Goal: Use online tool/utility: Utilize a website feature to perform a specific function

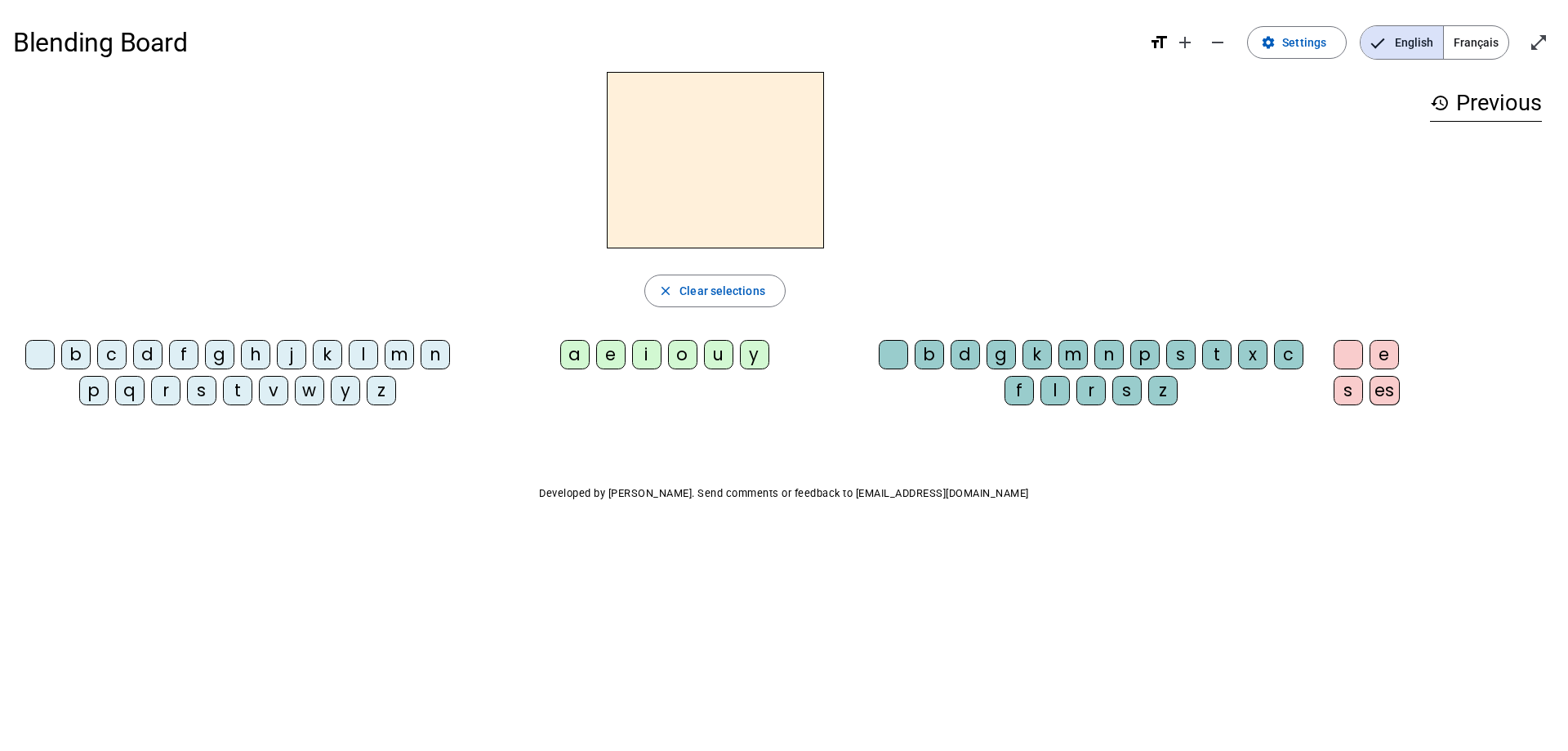
click at [436, 353] on div "n" at bounding box center [435, 354] width 30 height 30
click at [682, 351] on div "o" at bounding box center [683, 354] width 30 height 30
click at [1211, 358] on div "t" at bounding box center [1216, 354] width 30 height 30
click at [1392, 361] on div "e" at bounding box center [1384, 354] width 30 height 30
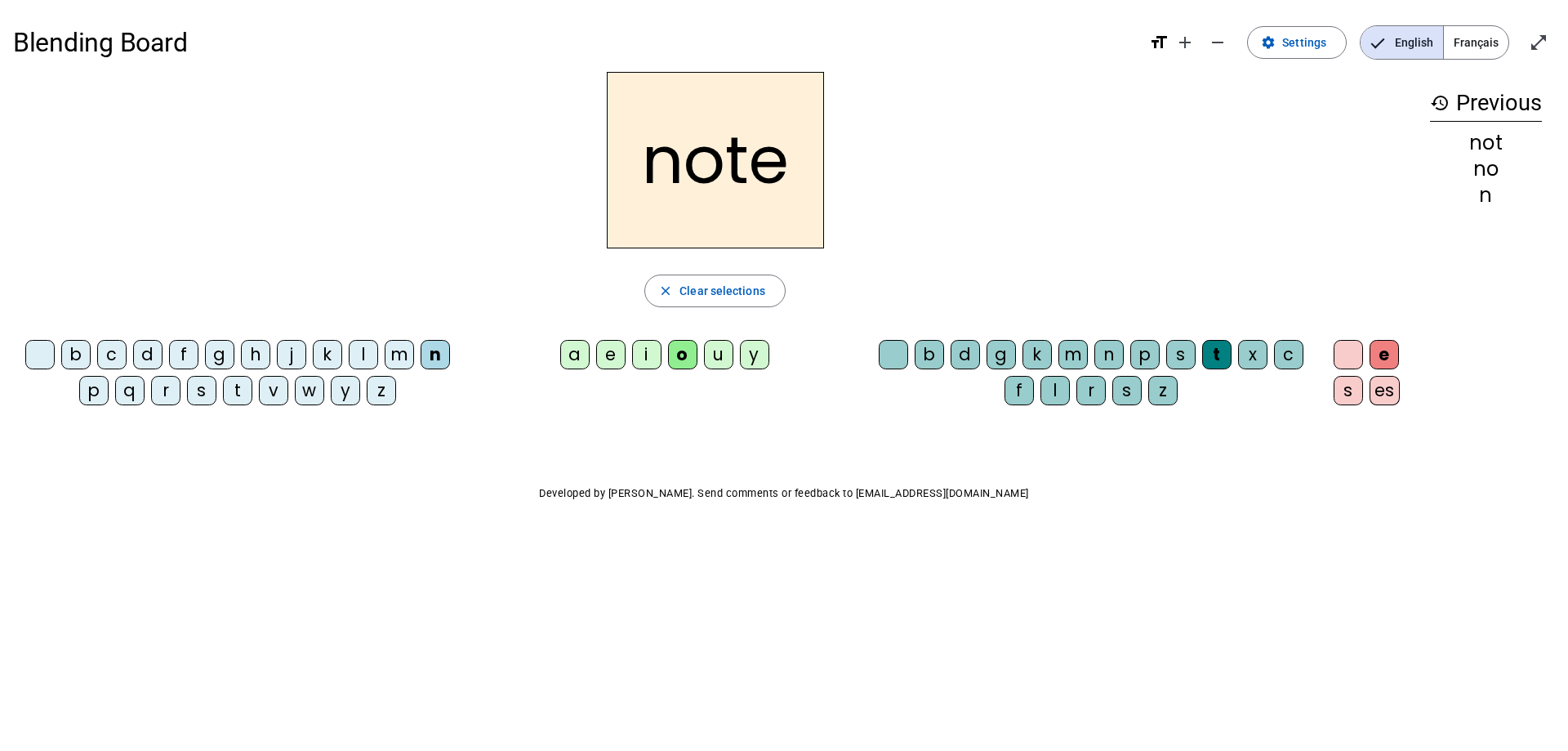
click at [280, 389] on div "v" at bounding box center [273, 390] width 30 height 30
click at [652, 361] on div "i" at bounding box center [647, 354] width 30 height 30
click at [967, 353] on div "d" at bounding box center [965, 354] width 30 height 30
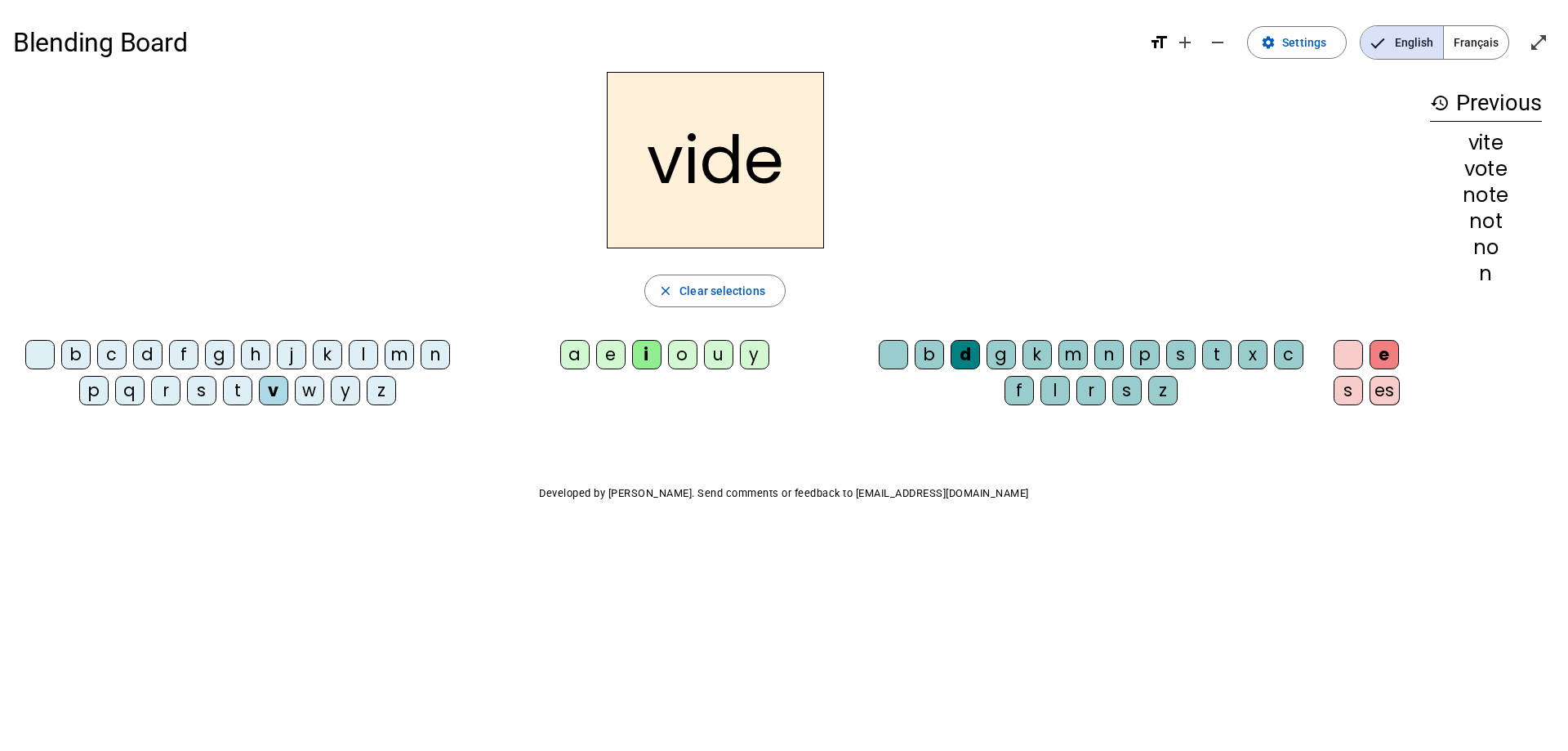
click at [165, 396] on div "r" at bounding box center [165, 390] width 30 height 30
click at [725, 364] on div "u" at bounding box center [718, 354] width 30 height 30
click at [1180, 362] on div "s" at bounding box center [1180, 354] width 30 height 30
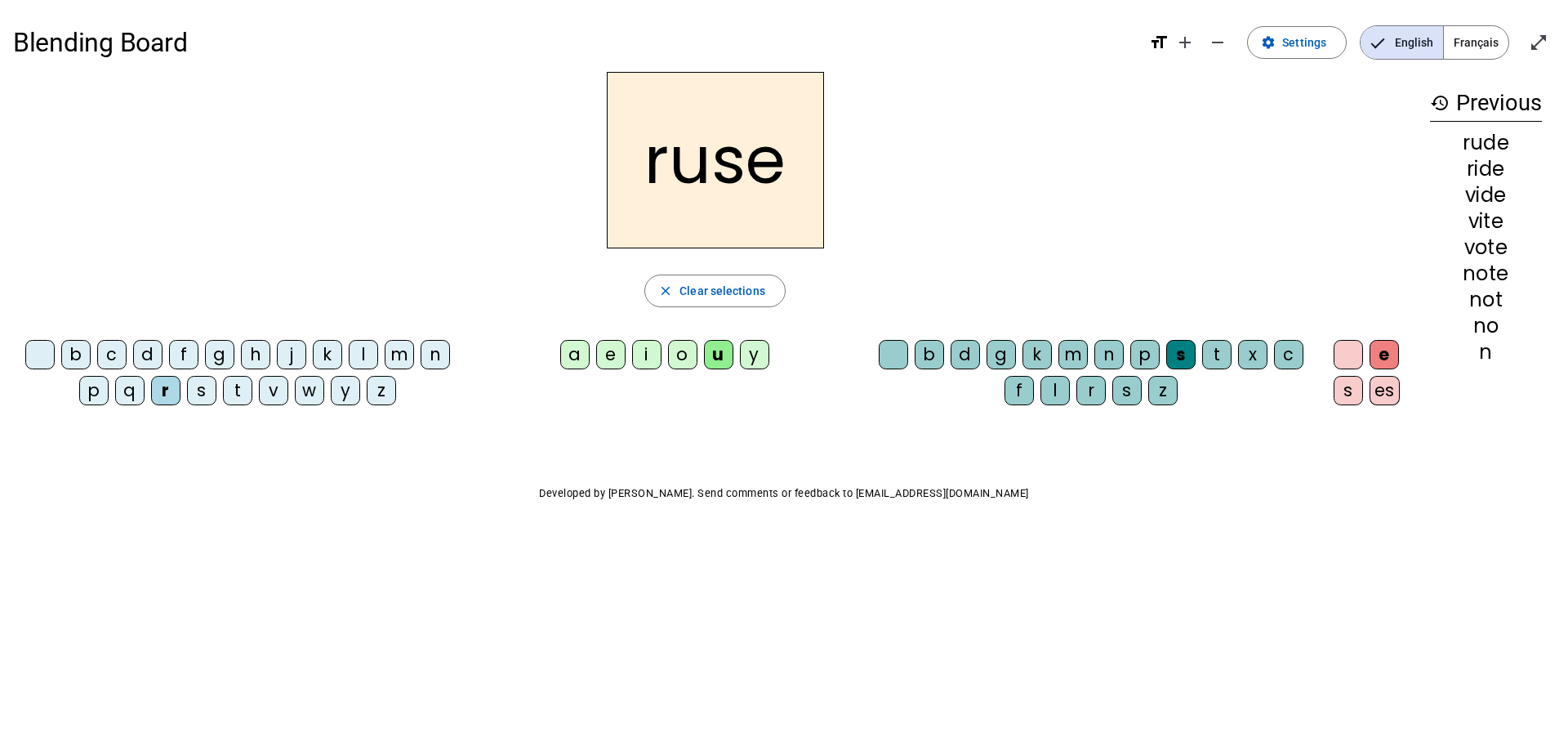
click at [401, 357] on div "m" at bounding box center [399, 354] width 30 height 30
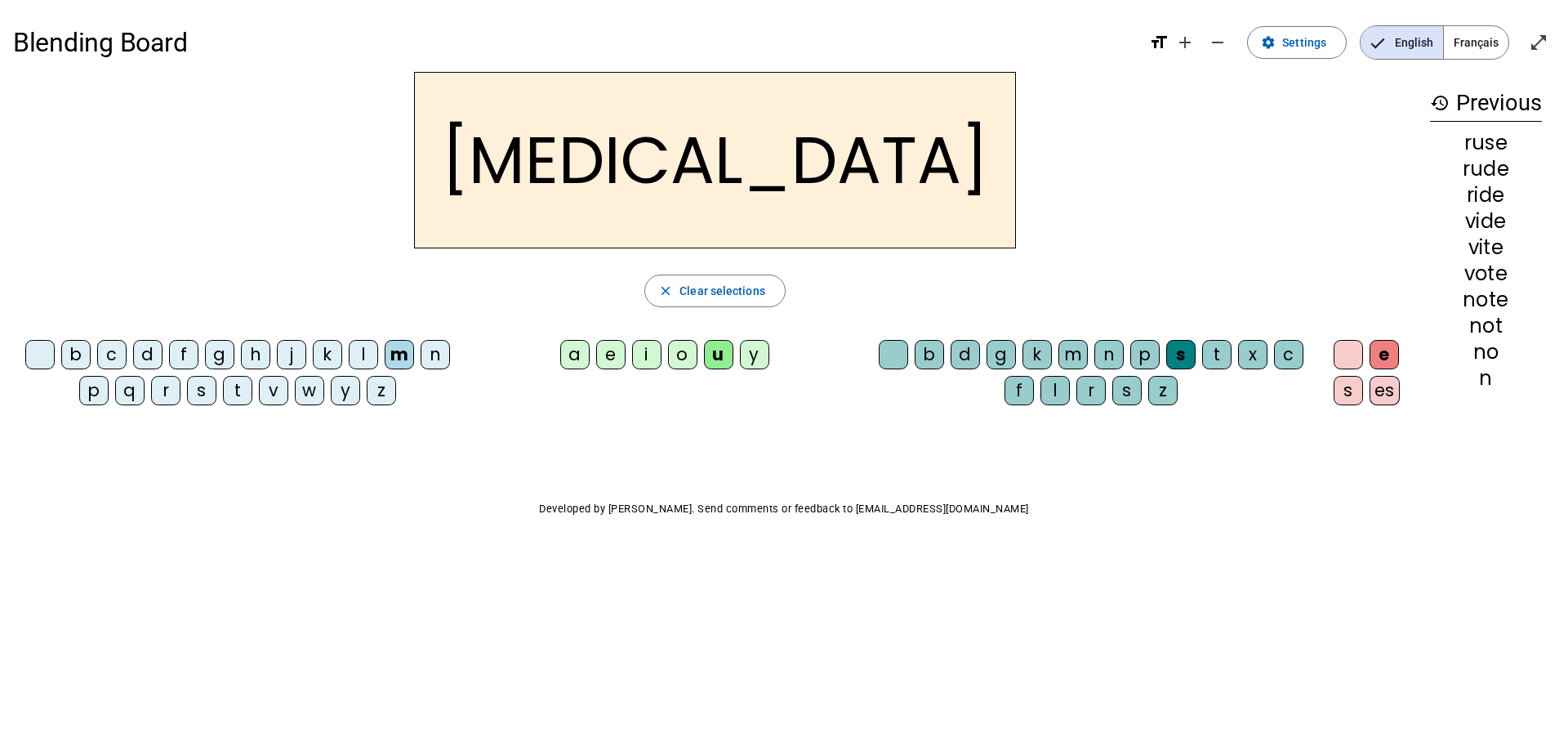
drag, startPoint x: 80, startPoint y: 361, endPoint x: 108, endPoint y: 367, distance: 28.6
click at [80, 361] on div "b" at bounding box center [75, 354] width 30 height 30
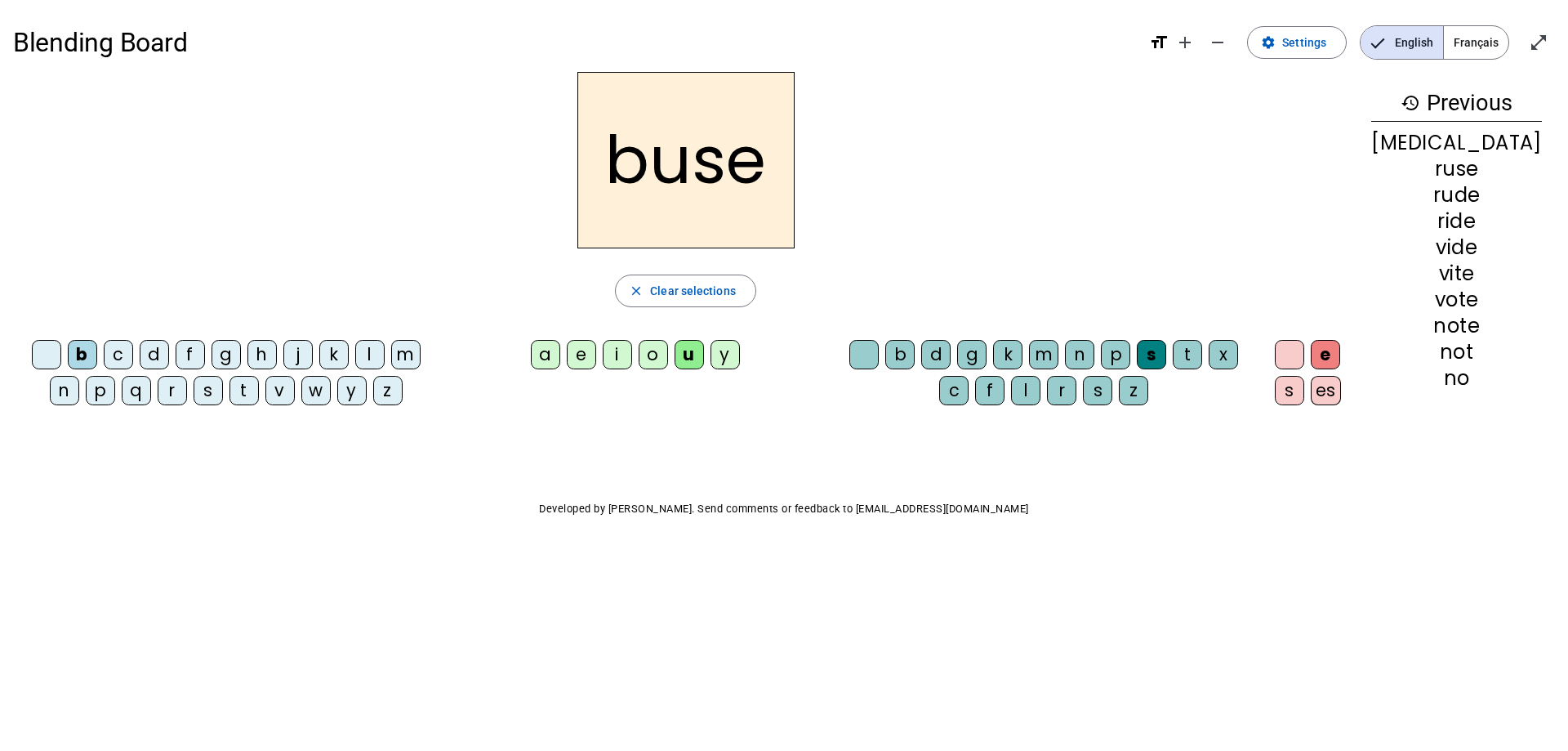
click at [632, 363] on div "i" at bounding box center [617, 354] width 30 height 30
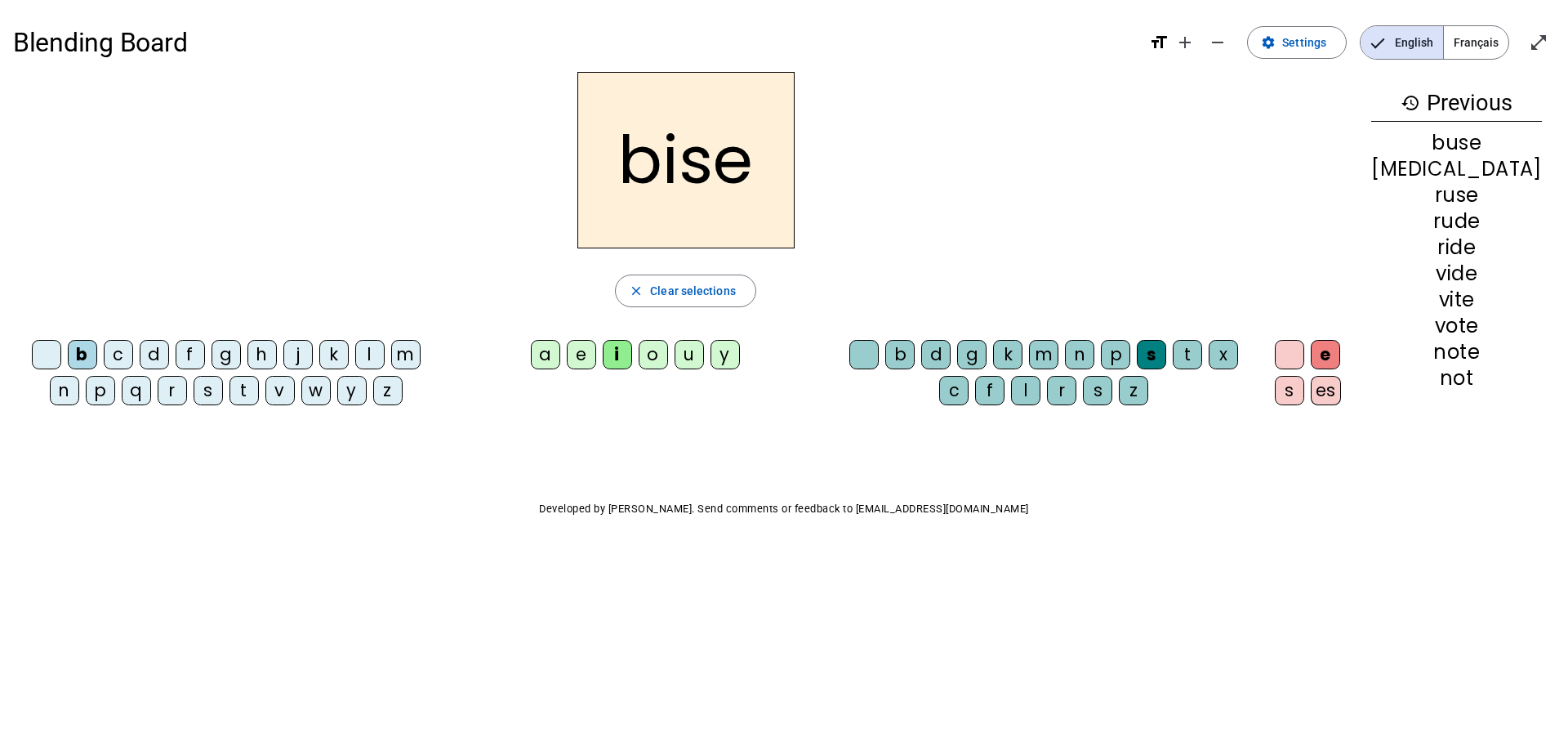
click at [560, 358] on div "a" at bounding box center [545, 354] width 30 height 30
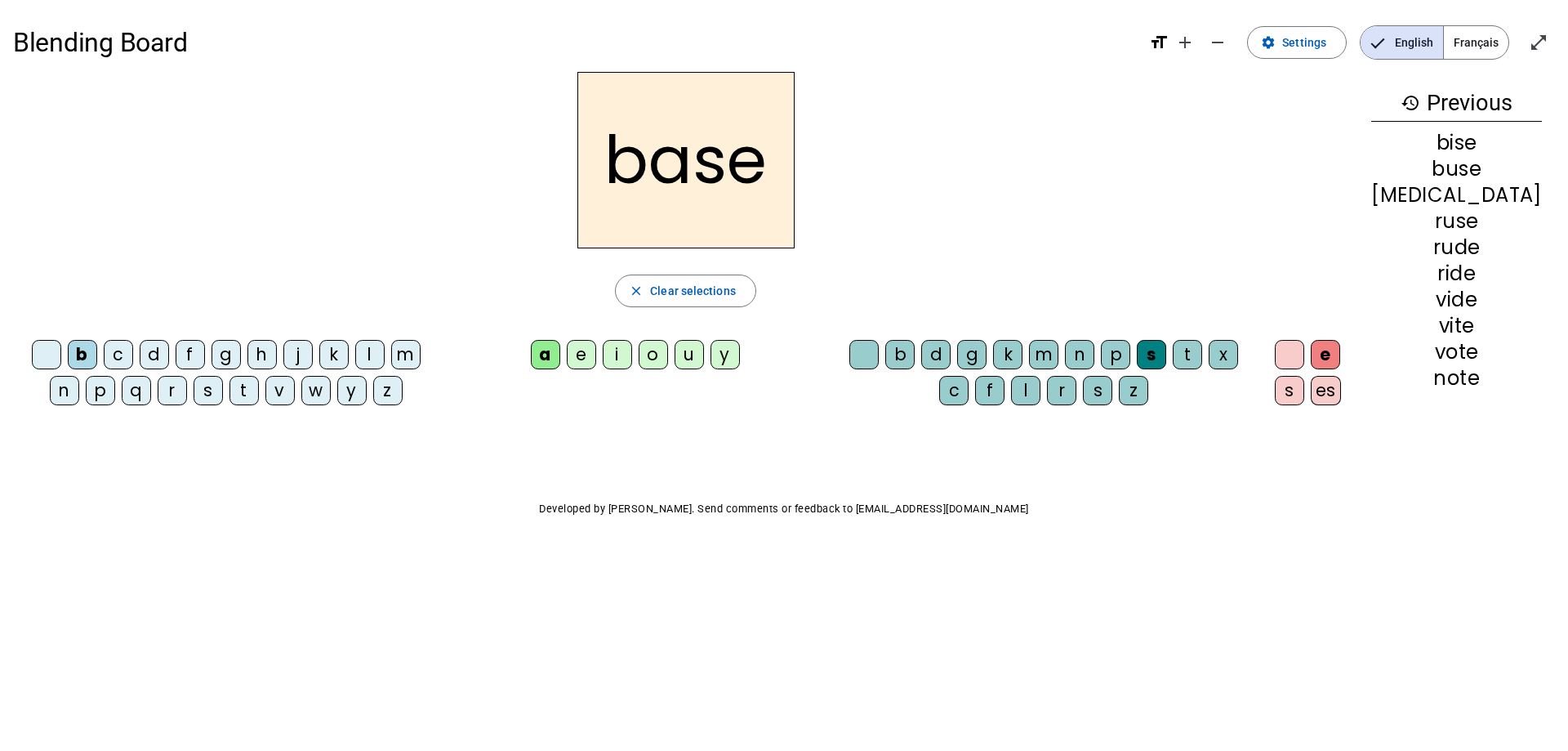
click at [1304, 353] on div at bounding box center [1289, 354] width 30 height 30
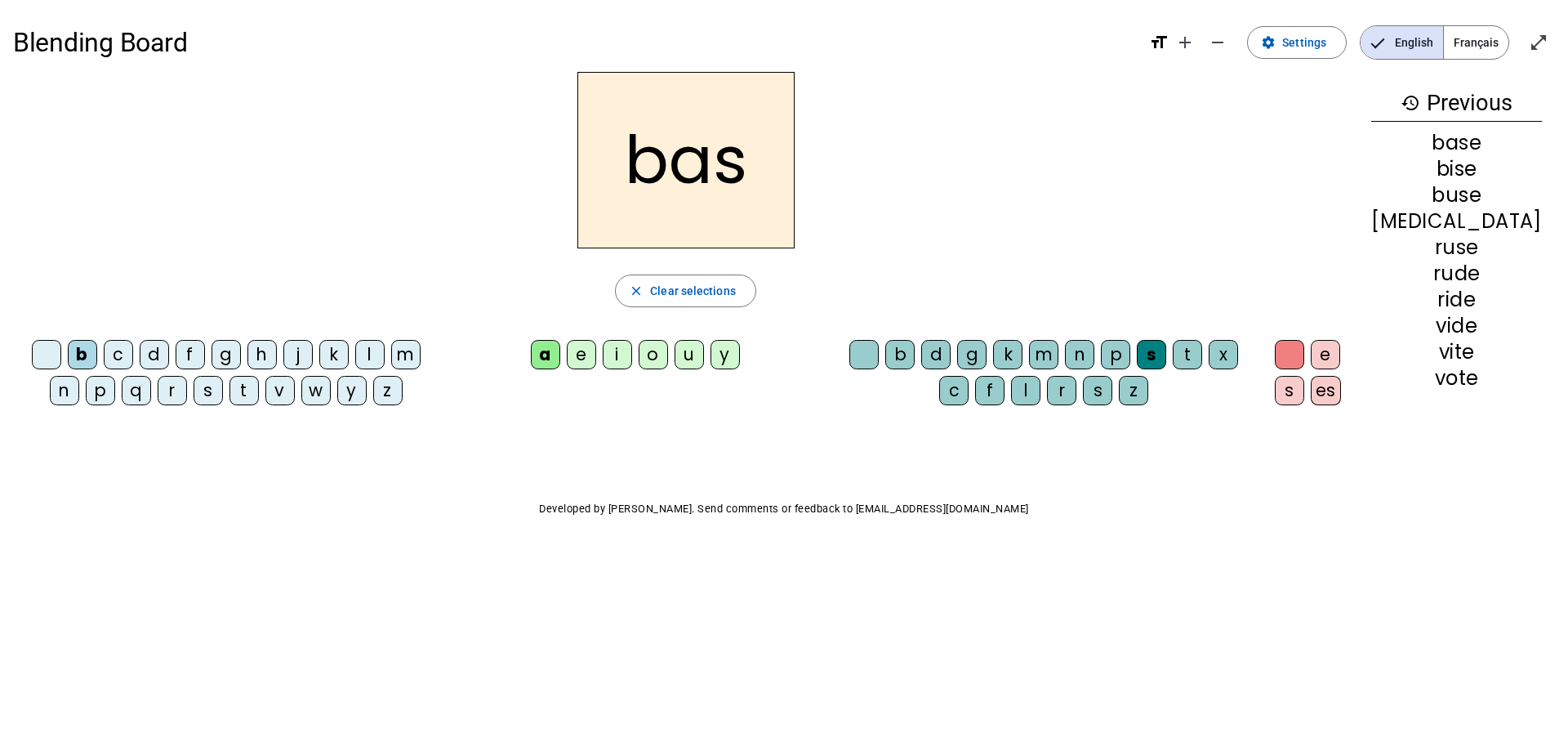
click at [90, 402] on div "p" at bounding box center [100, 390] width 30 height 30
